Goal: Find contact information: Obtain details needed to contact an individual or organization

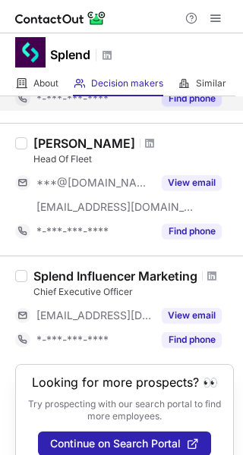
scroll to position [327, 0]
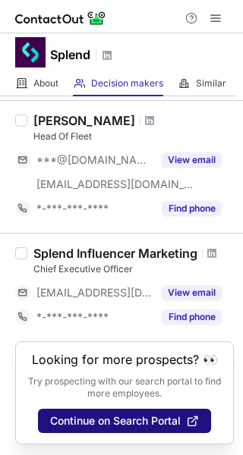
click at [94, 409] on button "Continue on Search Portal" at bounding box center [124, 421] width 173 height 24
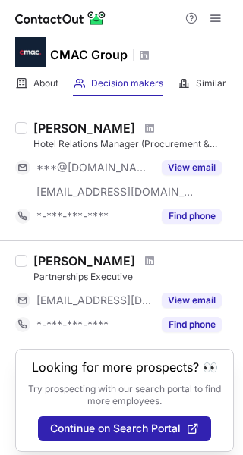
scroll to position [1074, 0]
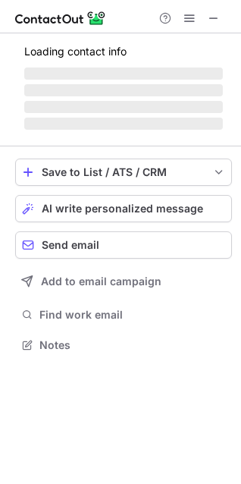
scroll to position [367, 241]
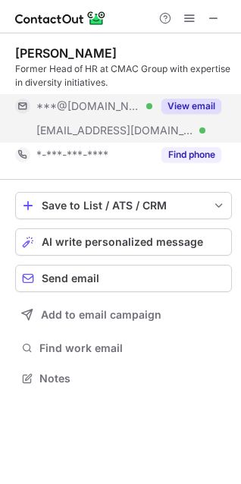
click at [205, 106] on button "View email" at bounding box center [191, 106] width 60 height 15
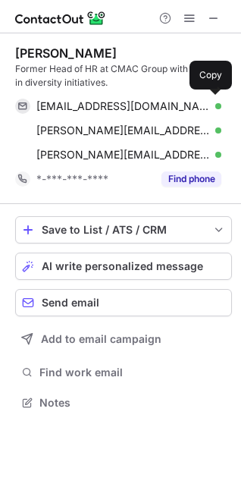
scroll to position [391, 241]
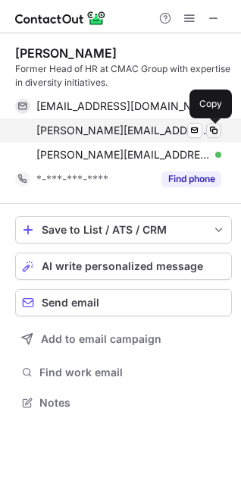
click at [214, 131] on span at bounding box center [214, 130] width 12 height 12
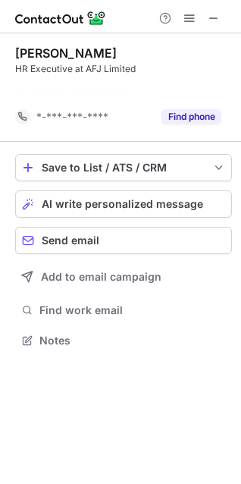
scroll to position [305, 241]
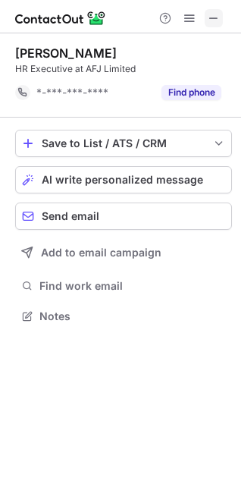
click at [205, 23] on button at bounding box center [214, 18] width 18 height 18
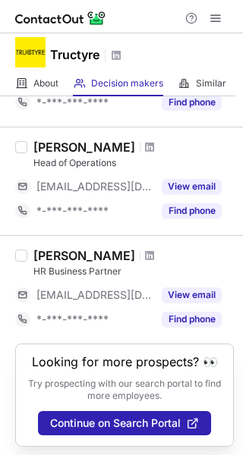
scroll to position [569, 0]
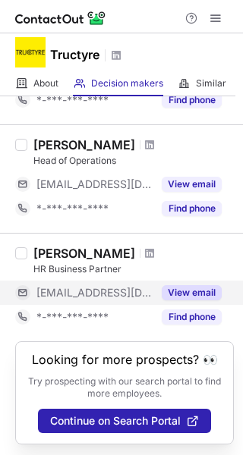
click at [183, 287] on button "View email" at bounding box center [191, 292] width 60 height 15
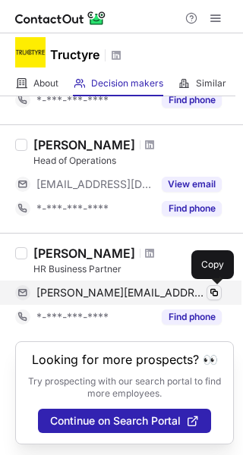
click at [211, 290] on span at bounding box center [214, 293] width 12 height 12
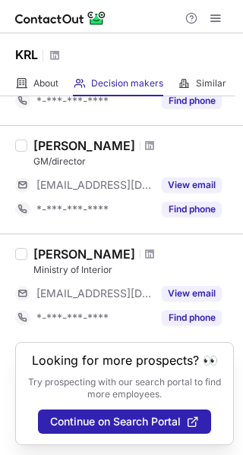
scroll to position [279, 0]
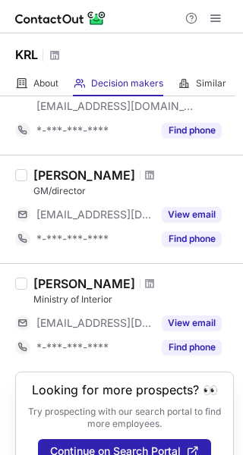
scroll to position [279, 0]
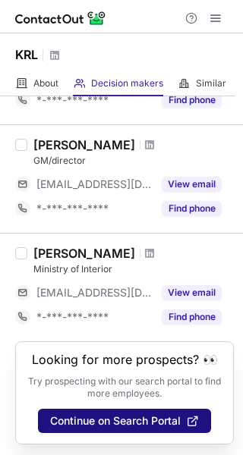
click at [119, 415] on span "Continue on Search Portal" at bounding box center [115, 421] width 130 height 12
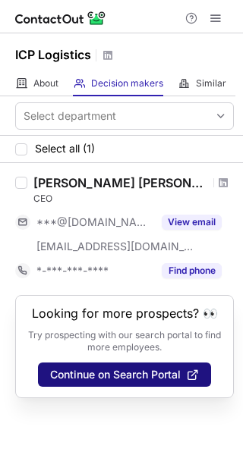
click at [123, 381] on button "Continue on Search Portal" at bounding box center [124, 374] width 173 height 24
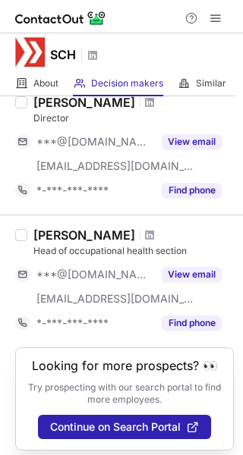
scroll to position [1147, 0]
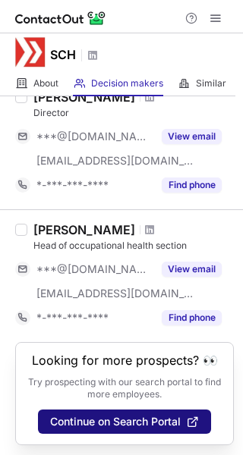
click at [128, 415] on span "Continue on Search Portal" at bounding box center [115, 421] width 130 height 12
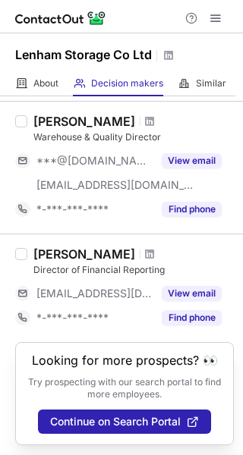
scroll to position [196, 0]
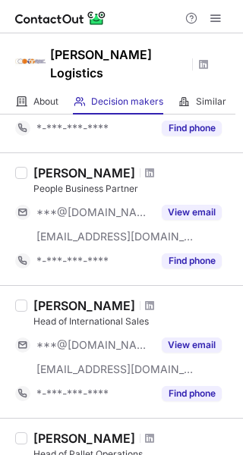
scroll to position [690, 0]
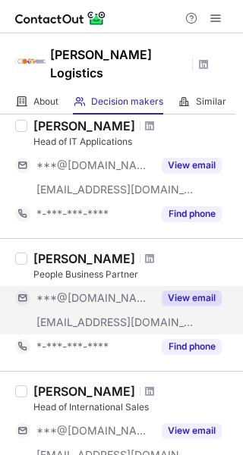
click at [190, 296] on button "View email" at bounding box center [191, 297] width 60 height 15
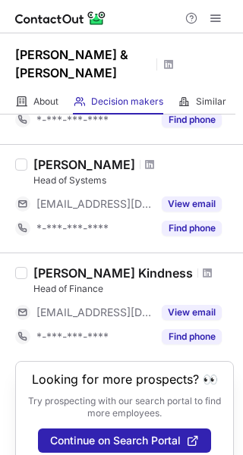
scroll to position [628, 0]
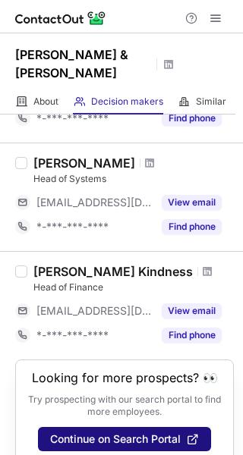
click at [113, 433] on span "Continue on Search Portal" at bounding box center [115, 439] width 130 height 12
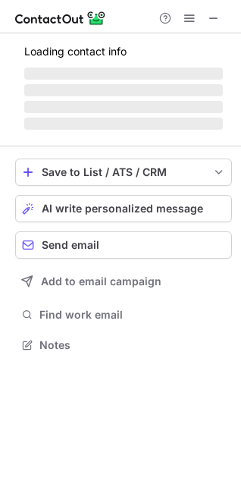
scroll to position [367, 241]
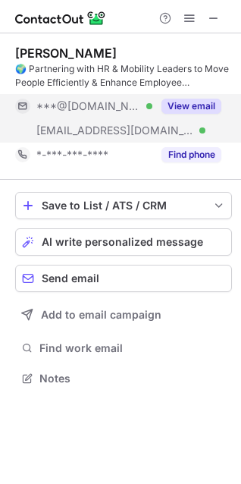
click at [193, 104] on button "View email" at bounding box center [191, 106] width 60 height 15
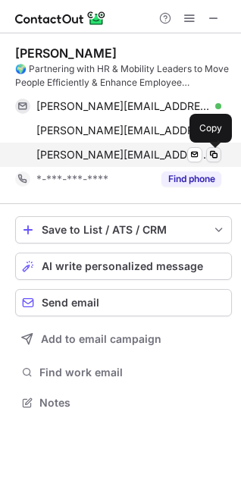
click at [211, 151] on span at bounding box center [214, 155] width 12 height 12
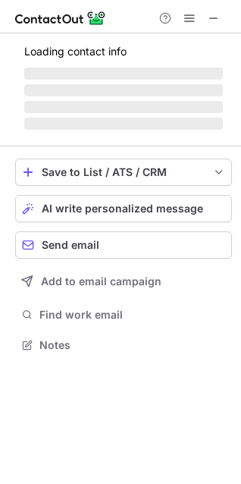
scroll to position [343, 241]
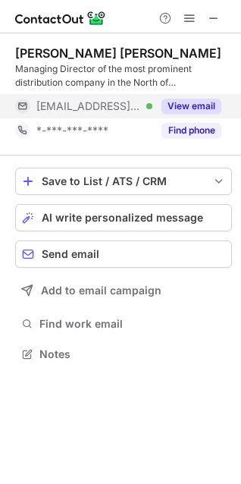
click at [209, 108] on button "View email" at bounding box center [191, 106] width 60 height 15
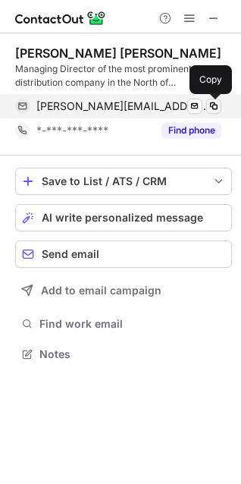
click at [213, 103] on span at bounding box center [214, 106] width 12 height 12
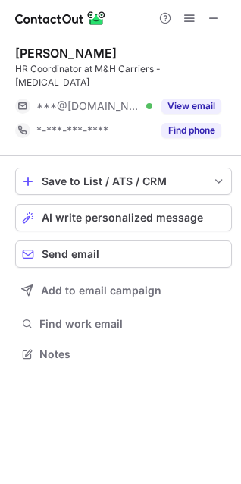
scroll to position [329, 241]
click at [217, 20] on span at bounding box center [214, 18] width 12 height 12
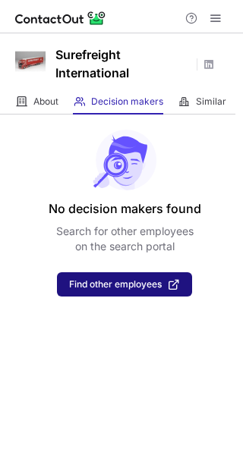
click at [125, 279] on span "Find other employees" at bounding box center [115, 284] width 92 height 11
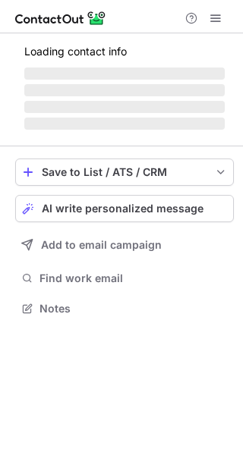
scroll to position [7, 8]
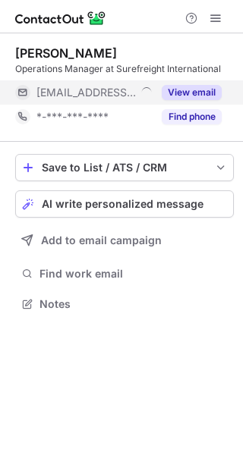
click at [171, 92] on button "View email" at bounding box center [191, 92] width 60 height 15
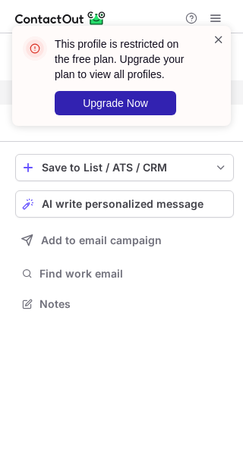
click at [215, 36] on span at bounding box center [218, 39] width 12 height 15
